Goal: Communication & Community: Answer question/provide support

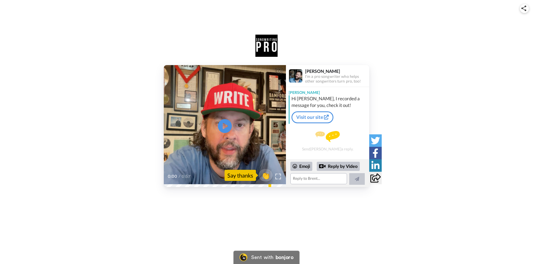
click at [259, 128] on video at bounding box center [225, 126] width 122 height 122
click at [300, 180] on textarea at bounding box center [318, 178] width 57 height 11
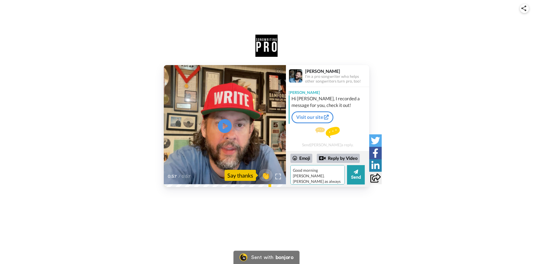
click at [332, 173] on textarea "Good morning [PERSON_NAME]. [PERSON_NAME] as always for the message." at bounding box center [317, 174] width 54 height 19
click at [334, 172] on textarea "Good morning [PERSON_NAME]. [PERSON_NAME] as always for the message." at bounding box center [317, 174] width 54 height 19
click at [295, 178] on textarea "Good morning [PERSON_NAME]. [PERSON_NAME] as always for the message." at bounding box center [317, 174] width 54 height 19
click at [292, 176] on textarea "Good morning [PERSON_NAME]. Than k you as always for the message." at bounding box center [317, 174] width 54 height 19
click at [310, 182] on textarea "Good morning [PERSON_NAME]. Than k you as always for the message." at bounding box center [317, 174] width 54 height 19
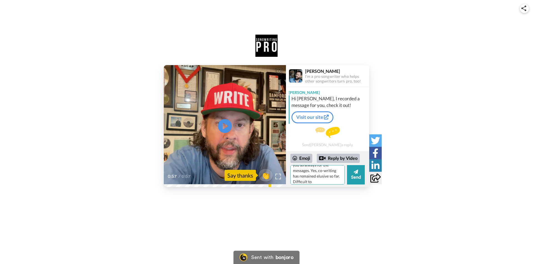
scroll to position [22, 0]
click at [318, 174] on textarea "Good morning [PERSON_NAME]. Than k you as always for the messages. Yes, co-writ…" at bounding box center [317, 174] width 54 height 19
click at [336, 180] on textarea "Good morning [PERSON_NAME]. Than k you as always for the messages. Yes, co-writ…" at bounding box center [317, 174] width 54 height 19
click at [338, 181] on textarea "Good morning [PERSON_NAME]. Than k you as always for the messages. Yes, co-writ…" at bounding box center [317, 174] width 54 height 19
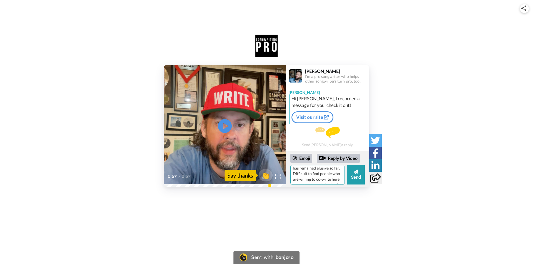
scroll to position [27, 0]
click at [324, 183] on textarea "Good morning [PERSON_NAME]. Than k you as always for the messages. Yes, co-writ…" at bounding box center [317, 174] width 54 height 19
type textarea "Good morning [PERSON_NAME]. Than k you as always for the messages. Yes, co-writ…"
click at [358, 177] on button "Send" at bounding box center [356, 174] width 18 height 19
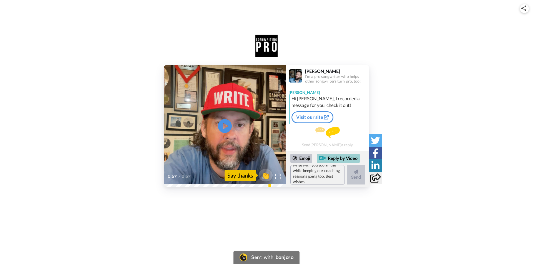
scroll to position [0, 0]
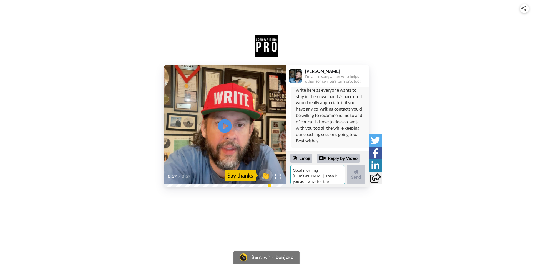
click at [297, 172] on textarea "Good morning [PERSON_NAME]. Than k you as always for the messages. Yes, co-writ…" at bounding box center [317, 174] width 54 height 19
type textarea "PS. Hotel Home has been sent for mastering in [GEOGRAPHIC_DATA] and will be rel…"
click at [358, 180] on button "Send" at bounding box center [356, 174] width 18 height 19
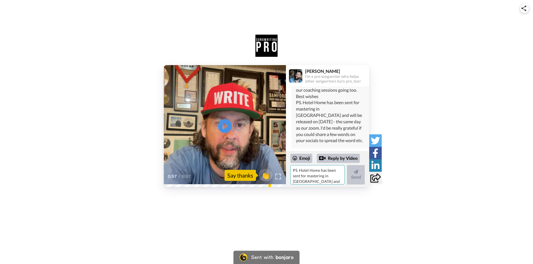
click at [303, 174] on textarea "PS. Hotel Home has been sent for mastering in [GEOGRAPHIC_DATA] and will be rel…" at bounding box center [317, 174] width 54 height 19
click at [330, 171] on textarea "I'm no working on the song revisions" at bounding box center [317, 174] width 54 height 19
click at [335, 171] on textarea "I'm no working on the otjer 2 song revisions" at bounding box center [317, 174] width 54 height 19
click at [319, 180] on textarea "I'm no working on the other 2 song revisions" at bounding box center [317, 174] width 54 height 19
click at [304, 171] on textarea "I'm no working on the other 2 song revisions" at bounding box center [317, 174] width 54 height 19
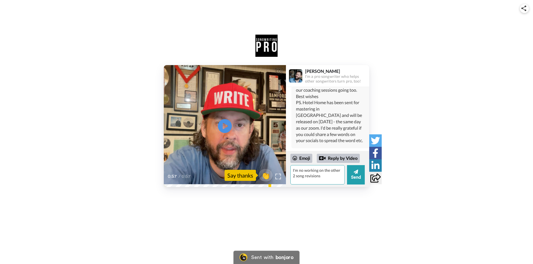
drag, startPoint x: 302, startPoint y: 171, endPoint x: 305, endPoint y: 173, distance: 3.2
click at [303, 171] on textarea "I'm no working on the other 2 song revisions" at bounding box center [317, 174] width 54 height 19
click at [322, 175] on textarea "I'm now working on the other 2 song revisions" at bounding box center [317, 174] width 54 height 19
click at [335, 178] on textarea "I'm now working on the other 2 song revisions" at bounding box center [317, 174] width 54 height 19
type textarea "I'm now working on the other 2 song revisions before the 26/9."
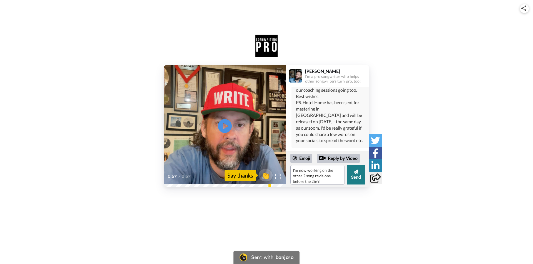
click at [353, 177] on button "Send" at bounding box center [356, 174] width 18 height 19
